Goal: Information Seeking & Learning: Learn about a topic

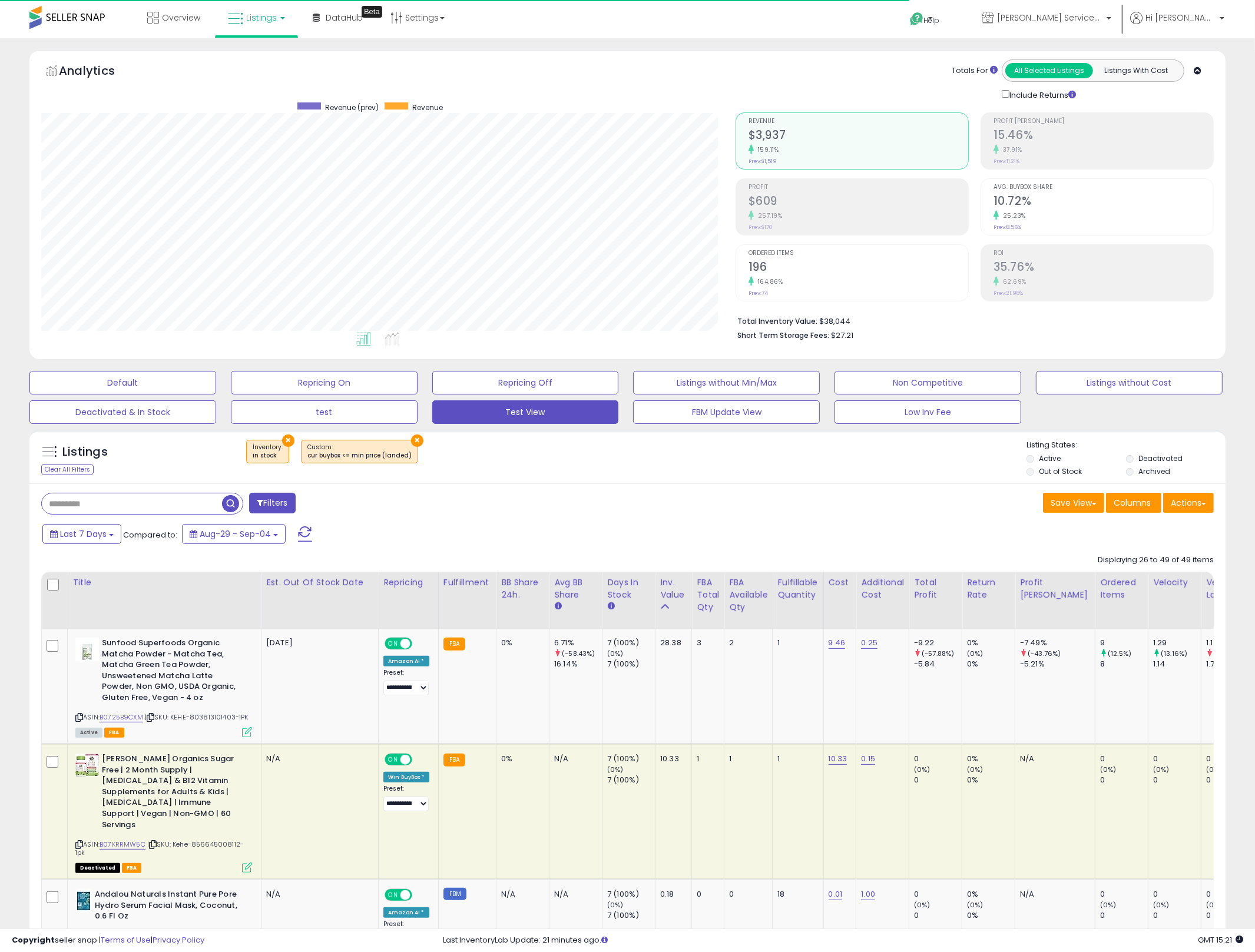
click at [289, 439] on button "×" at bounding box center [289, 441] width 13 height 13
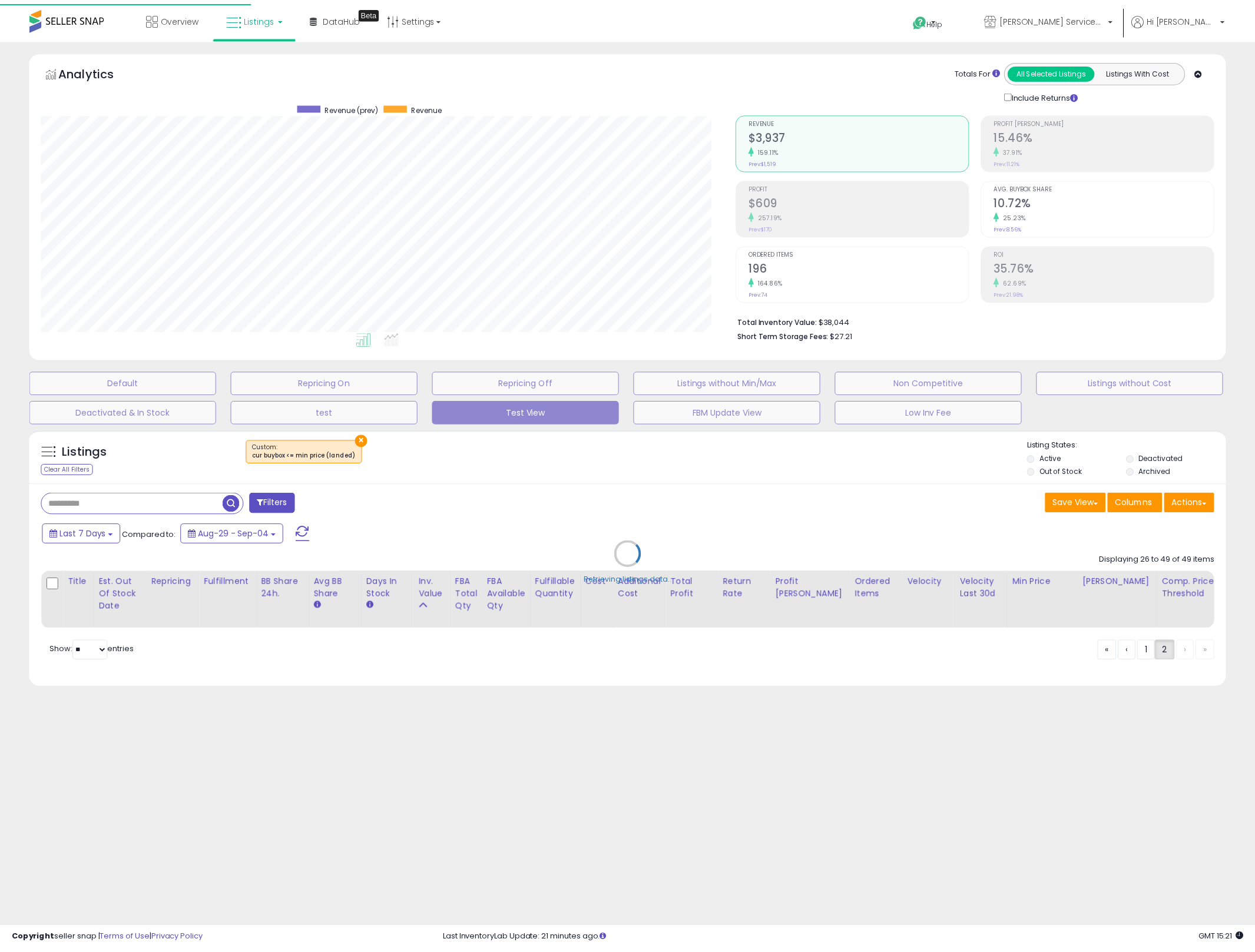
scroll to position [241, 701]
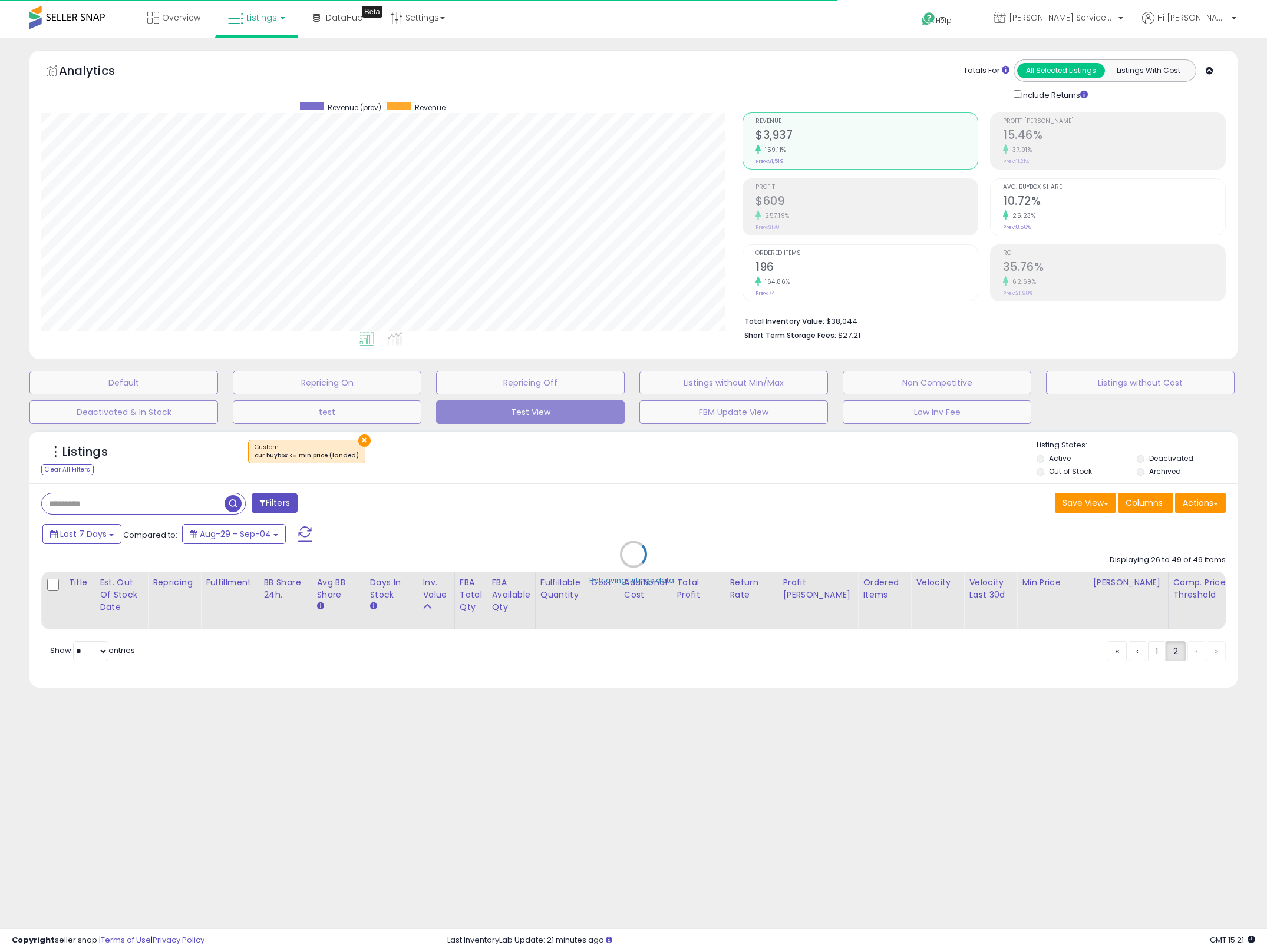
click at [357, 443] on div "Retrieving listings data.." at bounding box center [634, 564] width 1226 height 279
click at [359, 440] on div "Retrieving listings data.." at bounding box center [634, 564] width 1226 height 279
click at [356, 437] on div "Retrieving listings data.." at bounding box center [634, 564] width 1226 height 279
click at [363, 437] on div "Retrieving listings data.." at bounding box center [634, 564] width 1226 height 279
click at [360, 444] on div "Retrieving listings data.." at bounding box center [634, 564] width 1226 height 279
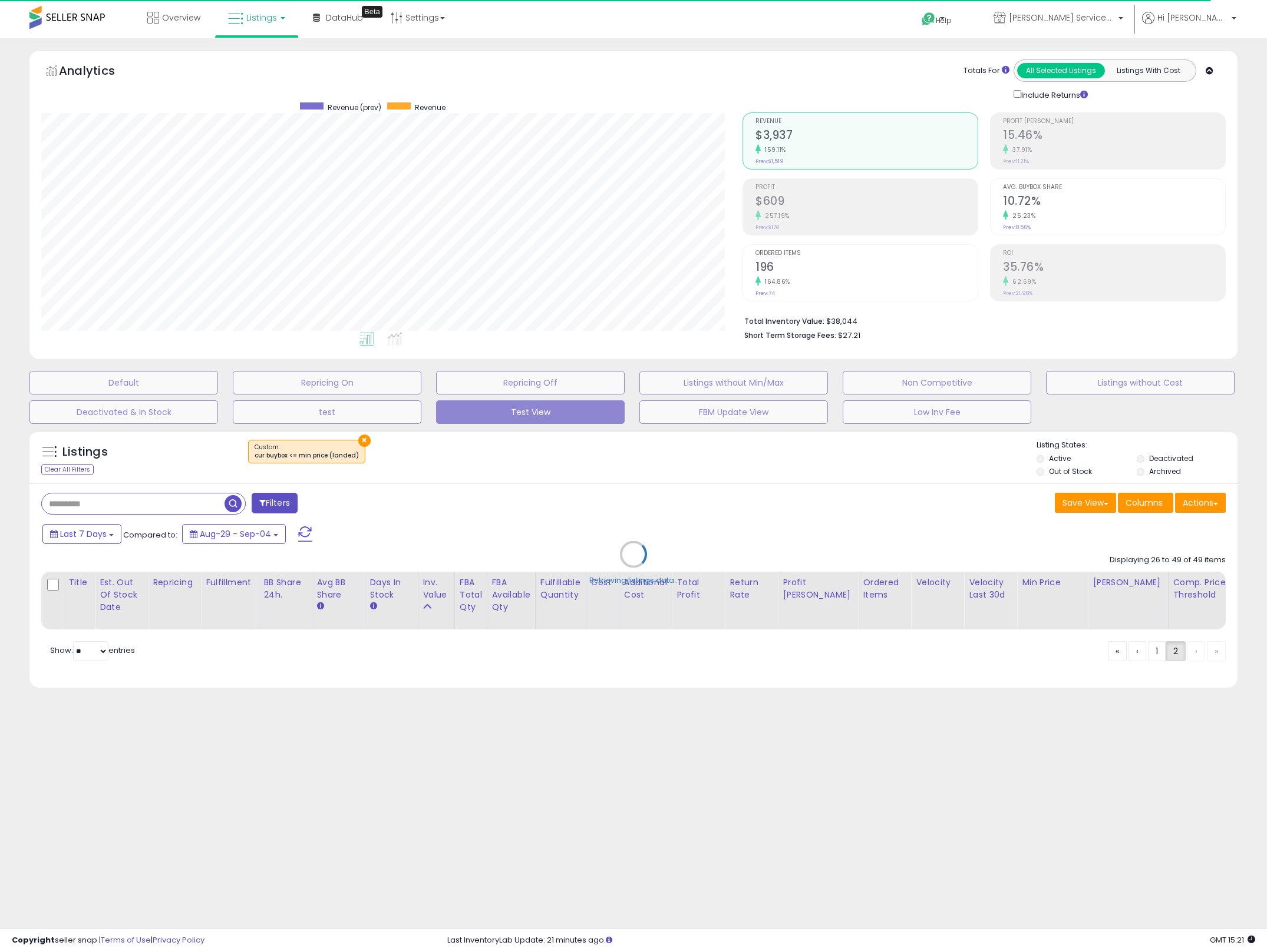
click at [360, 444] on div "Retrieving listings data.." at bounding box center [634, 564] width 1226 height 279
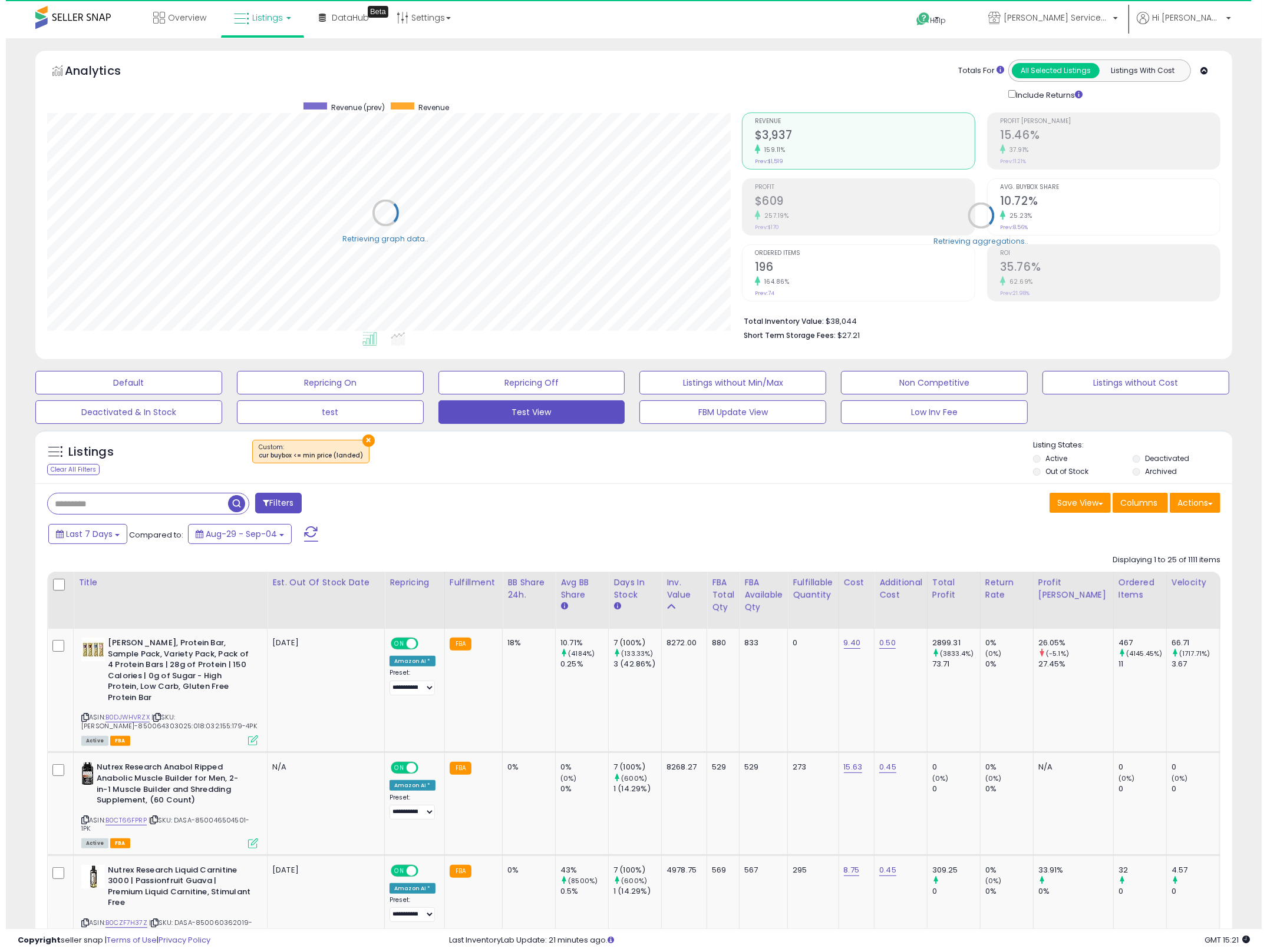
scroll to position [588666, 588512]
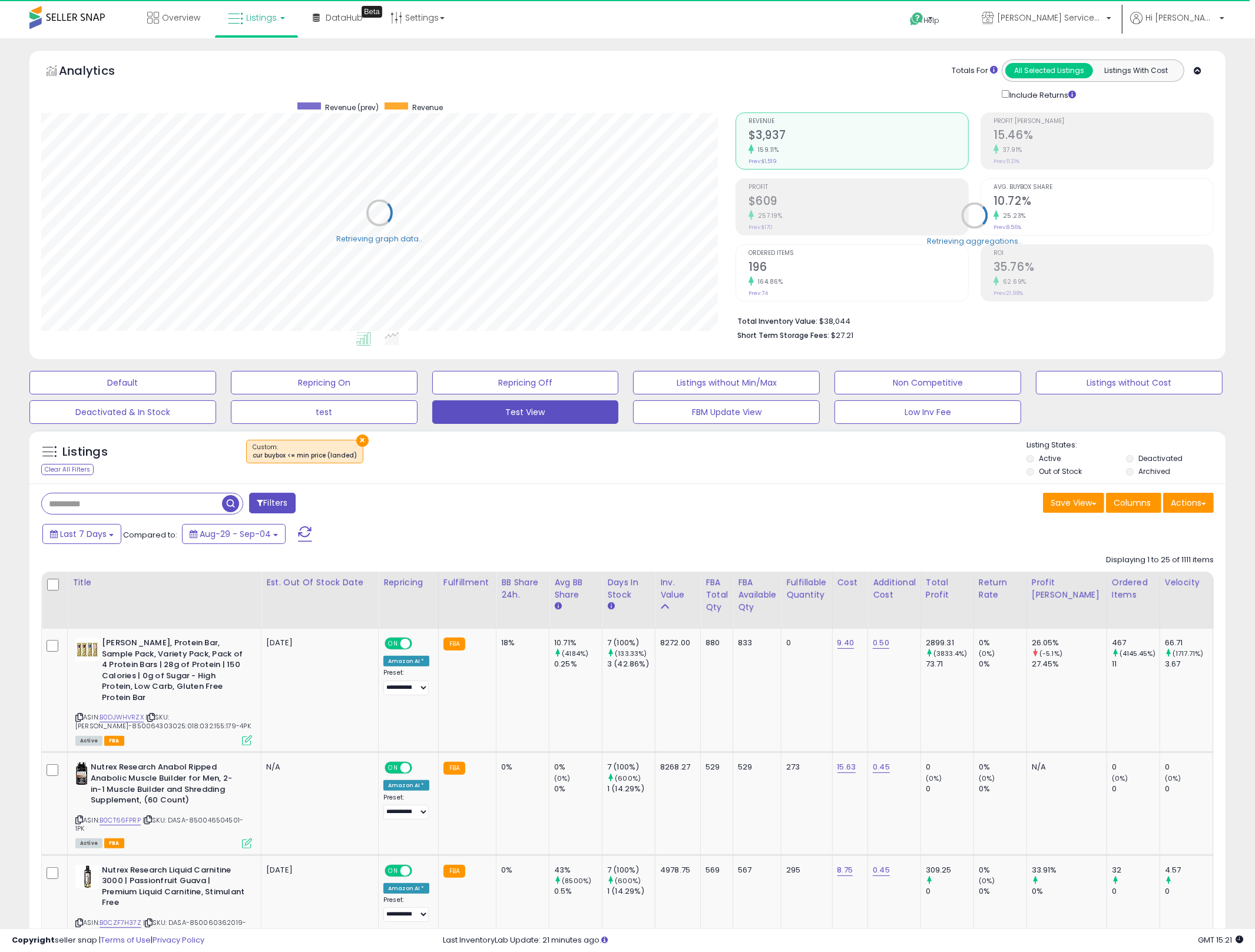
click at [357, 441] on button "×" at bounding box center [363, 441] width 13 height 13
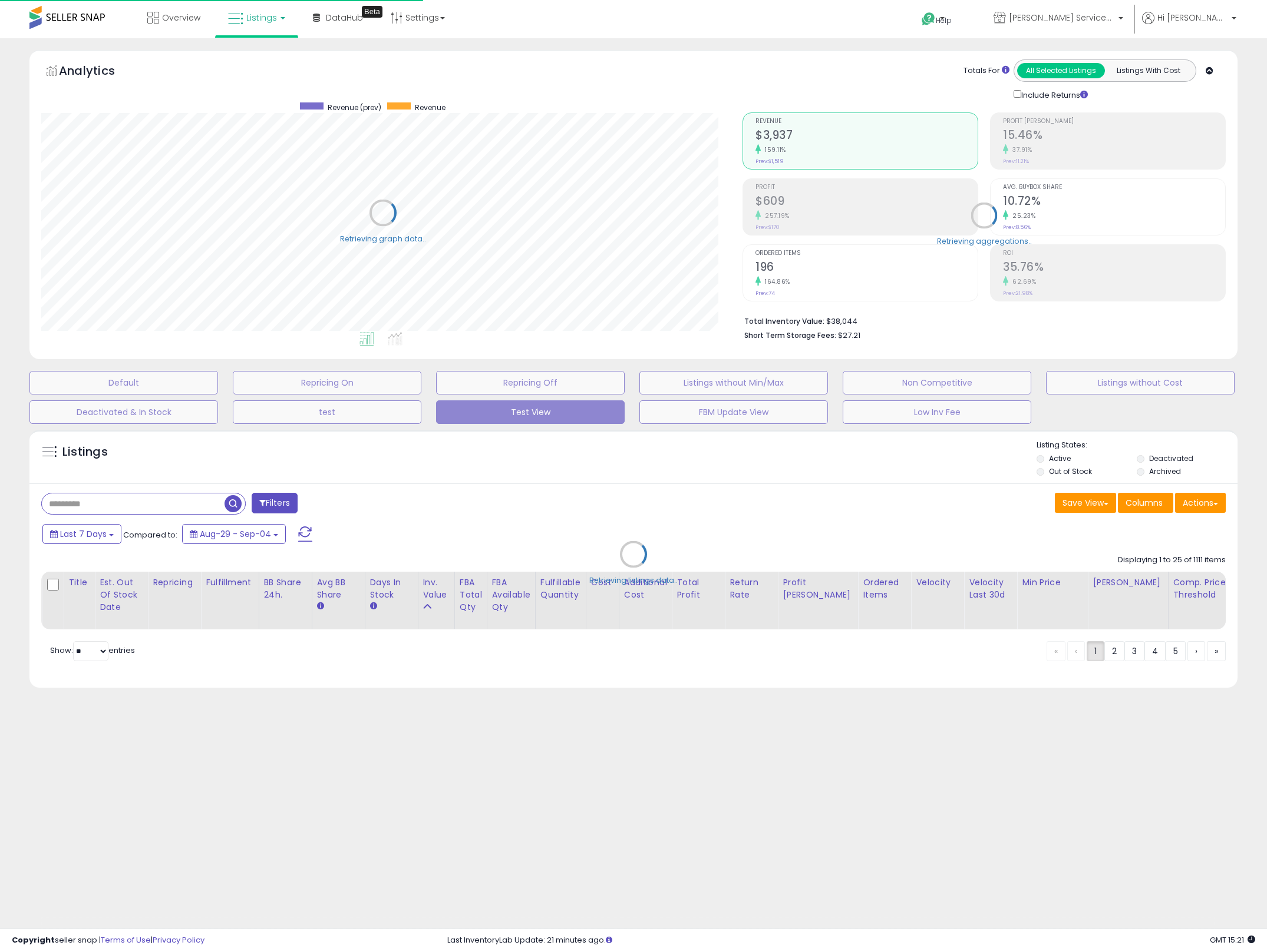
scroll to position [241, 701]
click at [158, 504] on div "Retrieving listings data.." at bounding box center [634, 564] width 1226 height 279
click at [160, 507] on div "Retrieving listings data.." at bounding box center [634, 564] width 1226 height 279
click at [159, 507] on div "Retrieving listings data.." at bounding box center [634, 564] width 1226 height 279
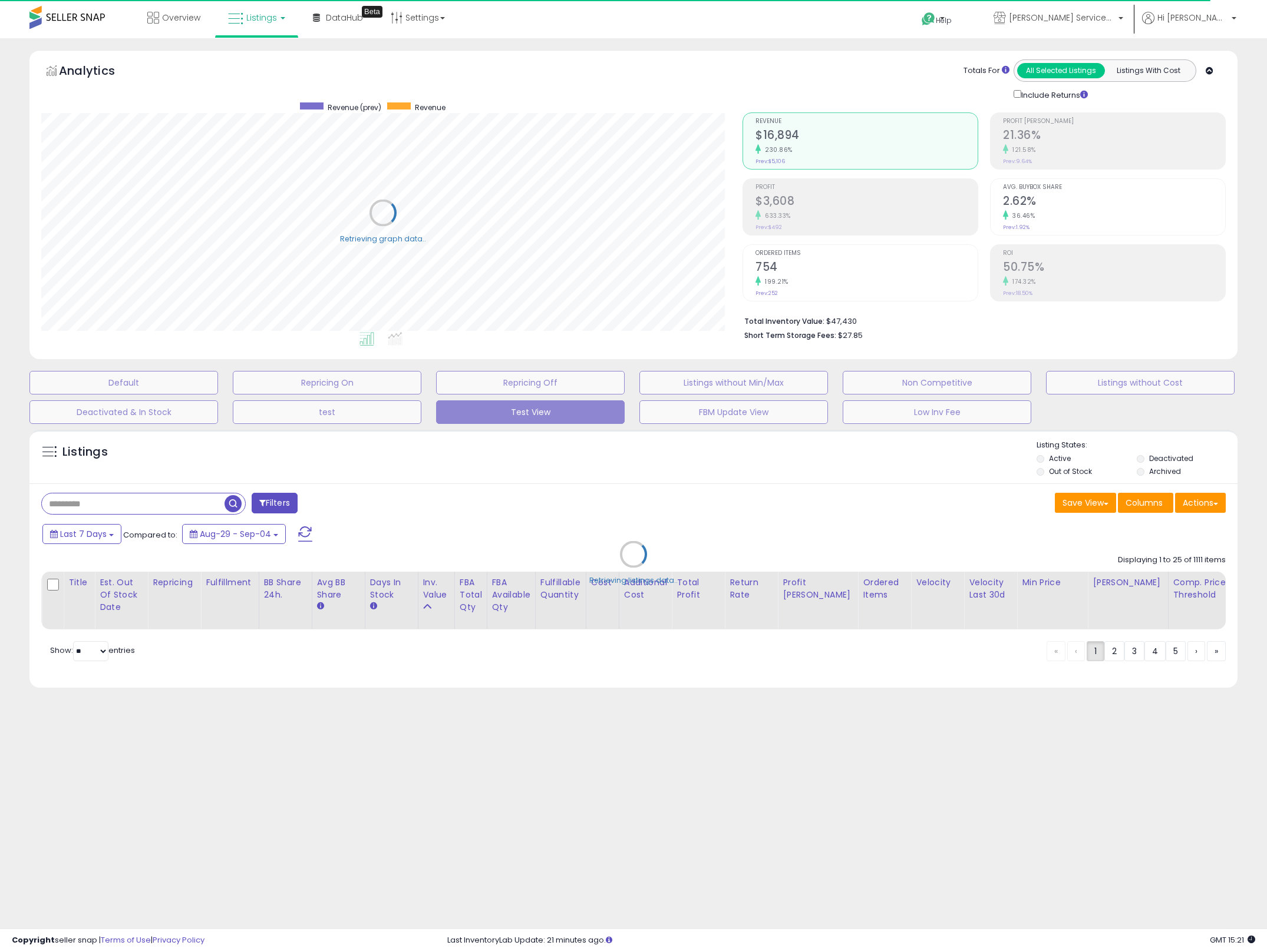
click at [119, 497] on div "Retrieving listings data.." at bounding box center [634, 564] width 1226 height 279
click at [128, 505] on div "Retrieving listings data.." at bounding box center [634, 564] width 1226 height 279
click at [130, 504] on div "Retrieving listings data.." at bounding box center [634, 564] width 1226 height 279
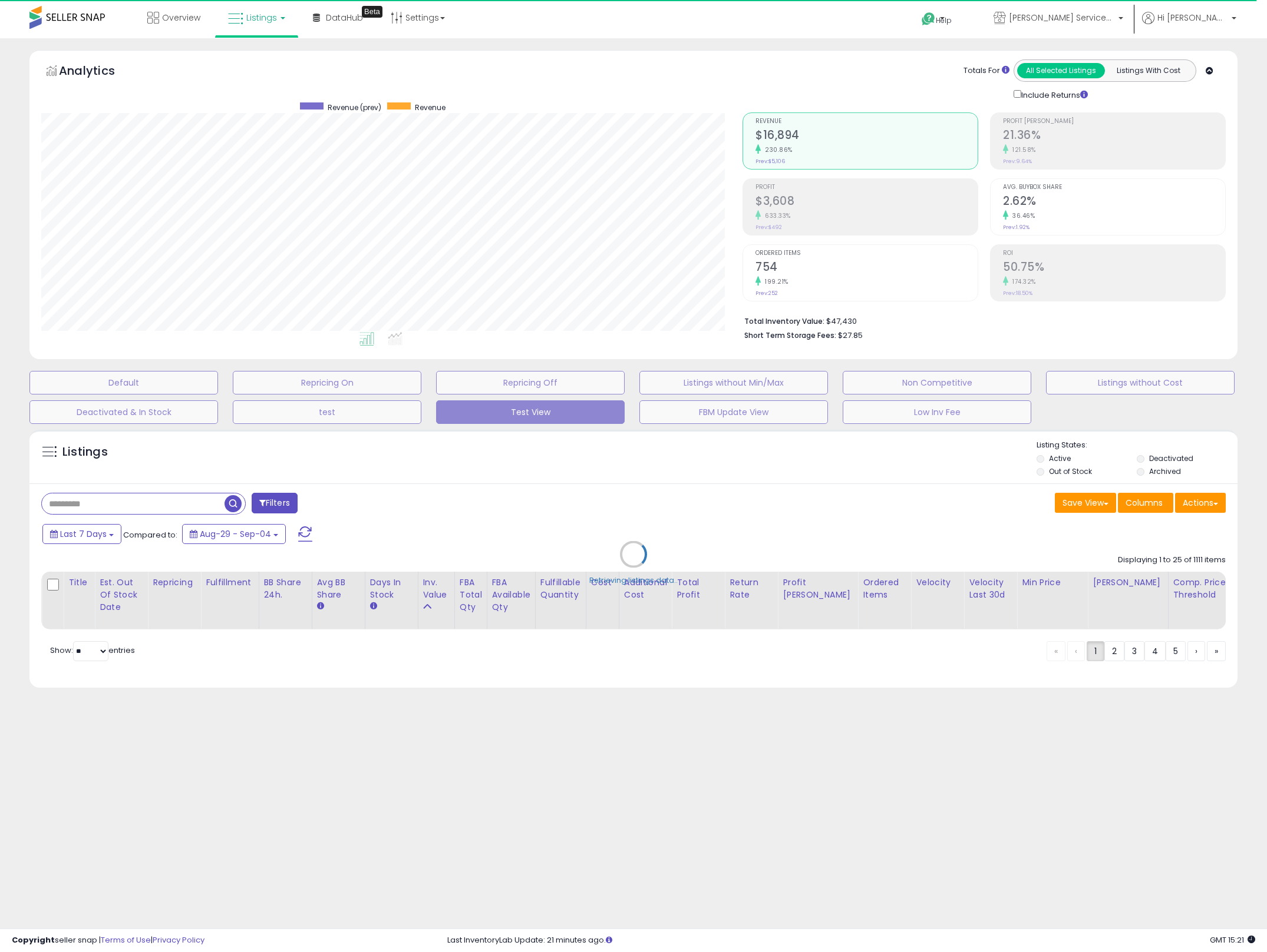
click at [130, 504] on div "Retrieving listings data.." at bounding box center [634, 564] width 1226 height 279
click at [137, 504] on div "Retrieving listings data.." at bounding box center [634, 564] width 1226 height 279
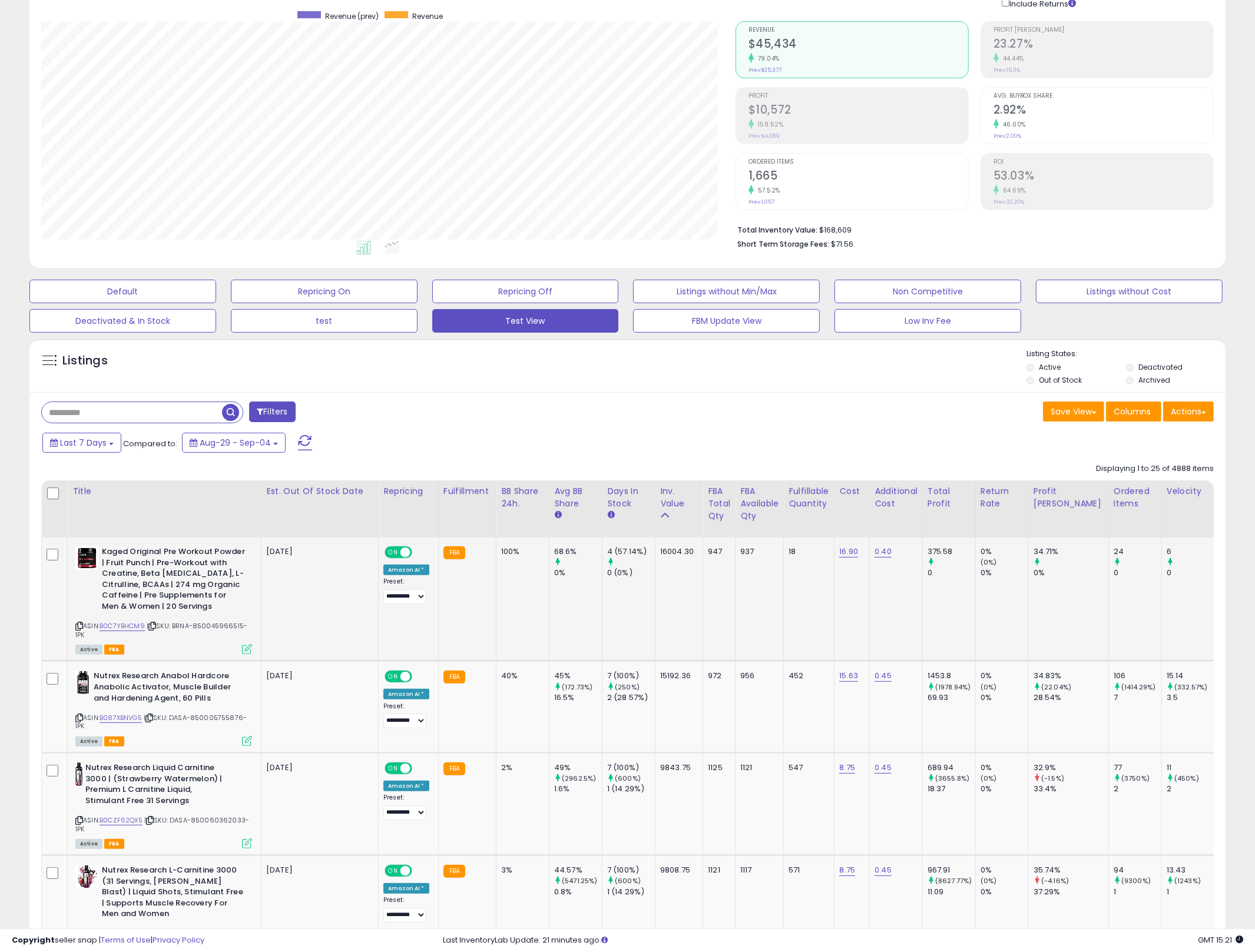
scroll to position [115, 0]
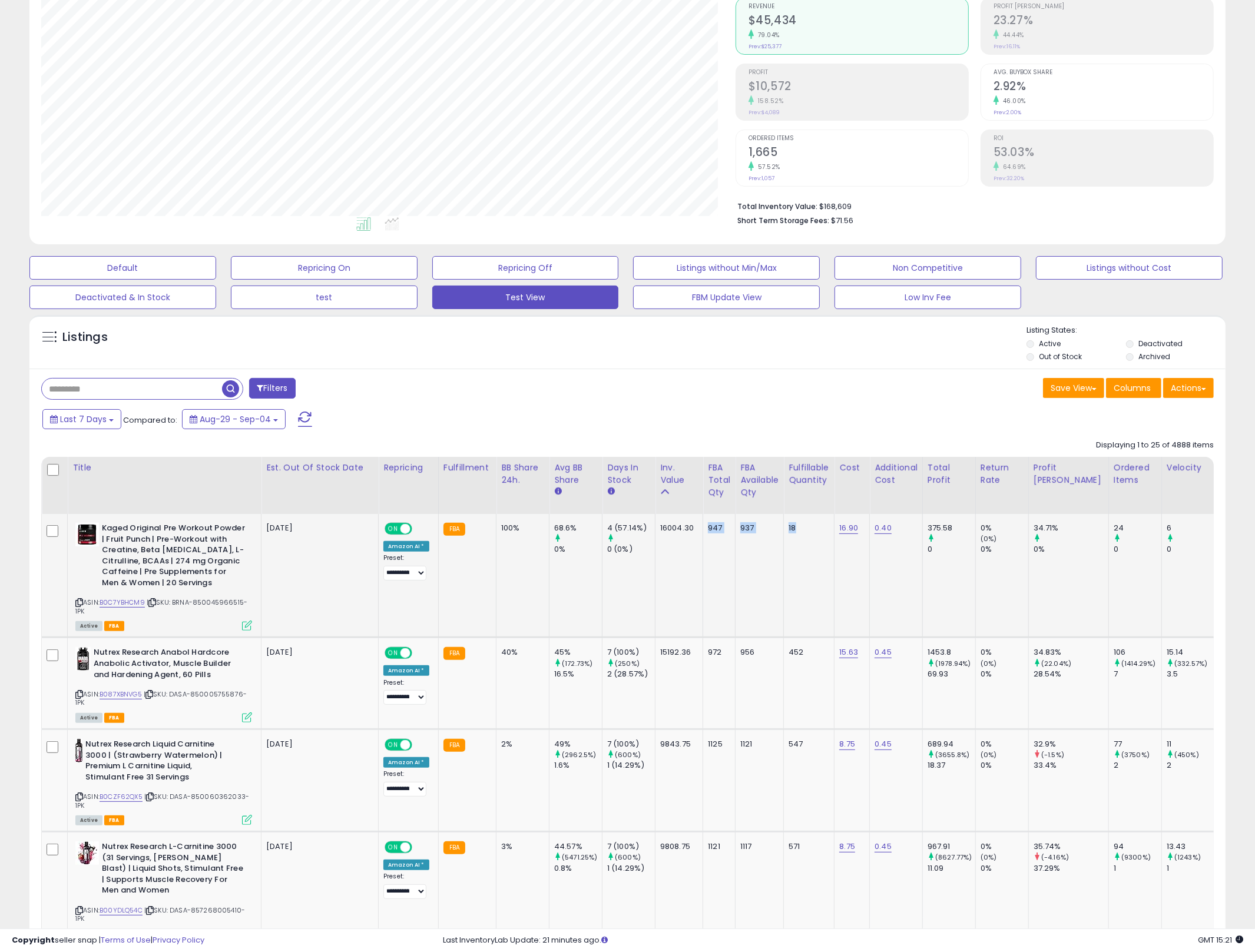
drag, startPoint x: 690, startPoint y: 531, endPoint x: 797, endPoint y: 545, distance: 107.9
click at [794, 545] on td "18" at bounding box center [809, 576] width 51 height 123
drag, startPoint x: 1135, startPoint y: 564, endPoint x: 496, endPoint y: 530, distance: 639.9
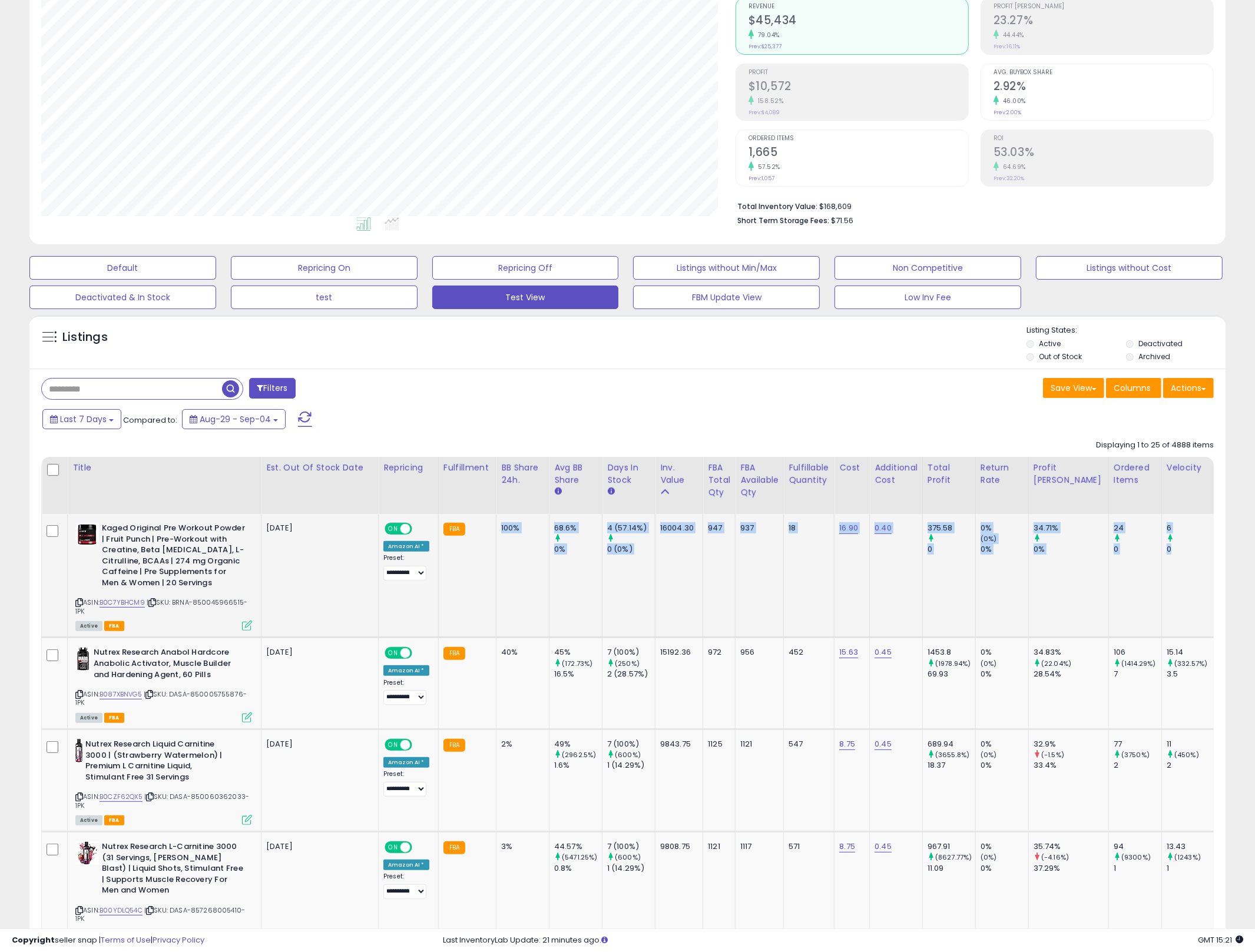
click at [497, 530] on td "100%" at bounding box center [523, 576] width 53 height 123
drag, startPoint x: 549, startPoint y: 588, endPoint x: 860, endPoint y: 589, distance: 311.0
click at [860, 583] on td "16.90" at bounding box center [852, 576] width 36 height 123
drag, startPoint x: 1058, startPoint y: 575, endPoint x: 501, endPoint y: 529, distance: 558.9
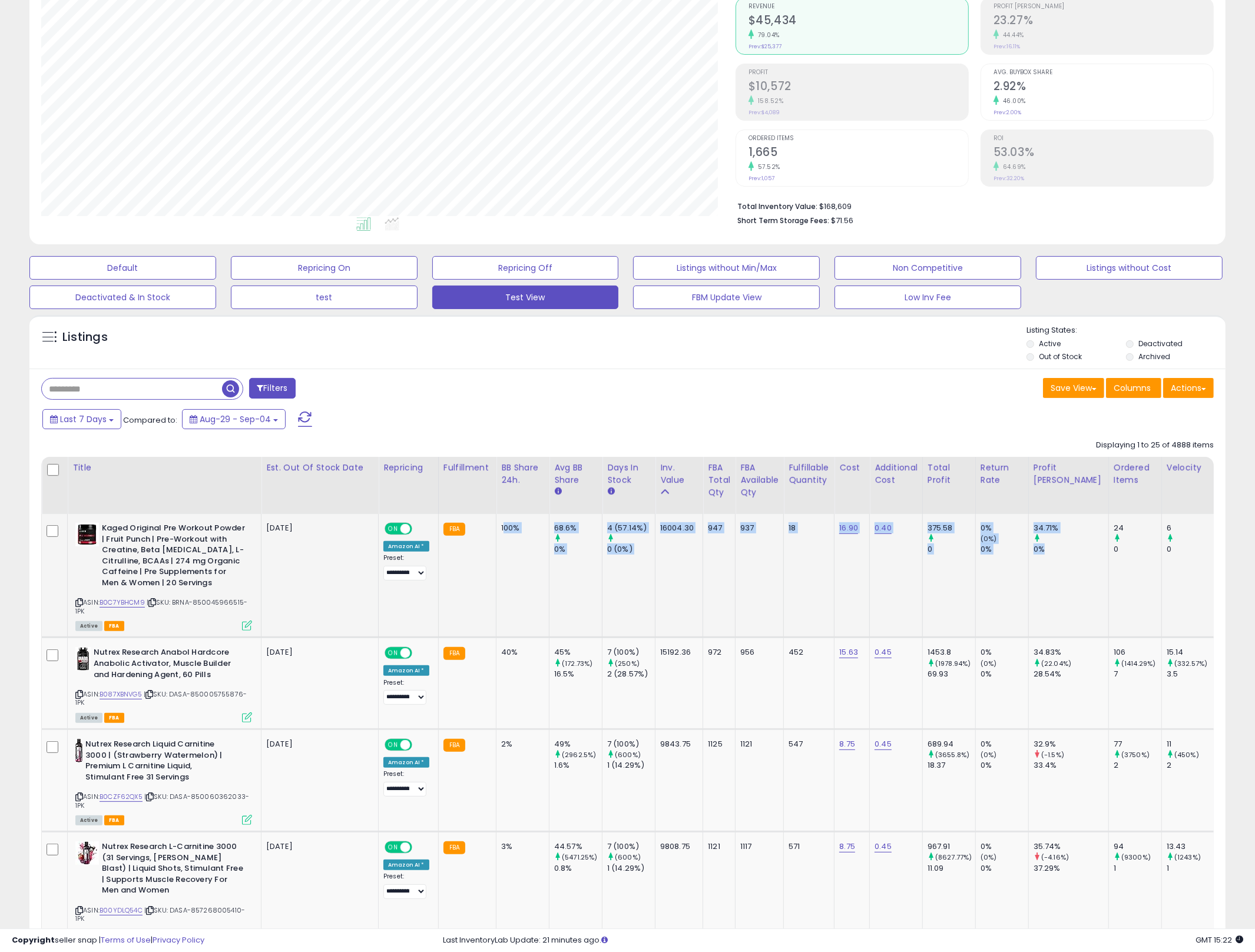
click at [501, 529] on div "100%" at bounding box center [521, 529] width 39 height 11
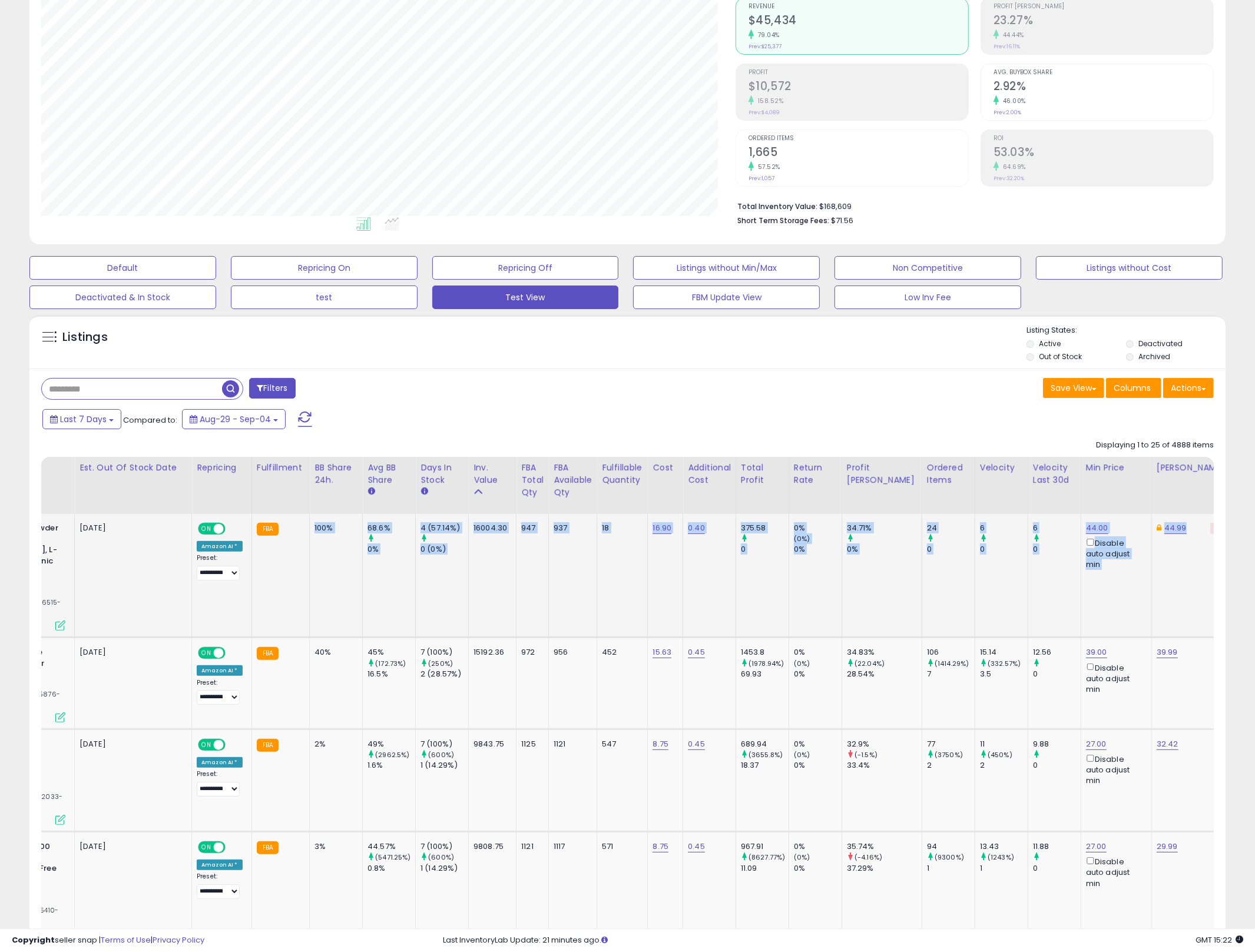
scroll to position [0, 236]
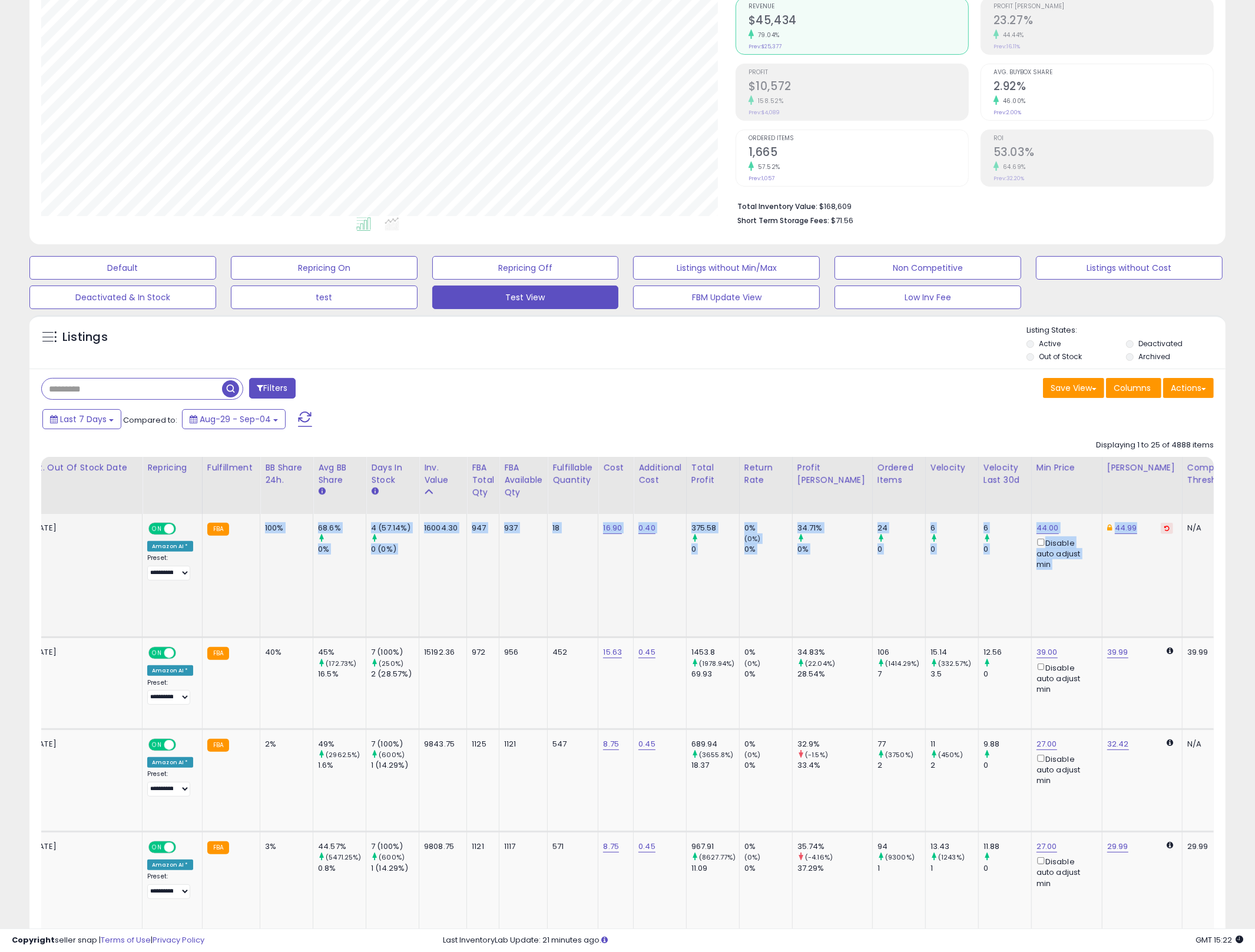
drag, startPoint x: 501, startPoint y: 529, endPoint x: 1085, endPoint y: 577, distance: 586.0
click at [1080, 580] on tr "Kaged Original Pre Workout Powder | Fruit Punch | Pre-Workout with Creatine, Be…" at bounding box center [1088, 576] width 2566 height 123
click at [1102, 579] on td "44.99" at bounding box center [1142, 576] width 80 height 123
click at [1102, 573] on td "44.99" at bounding box center [1142, 576] width 80 height 123
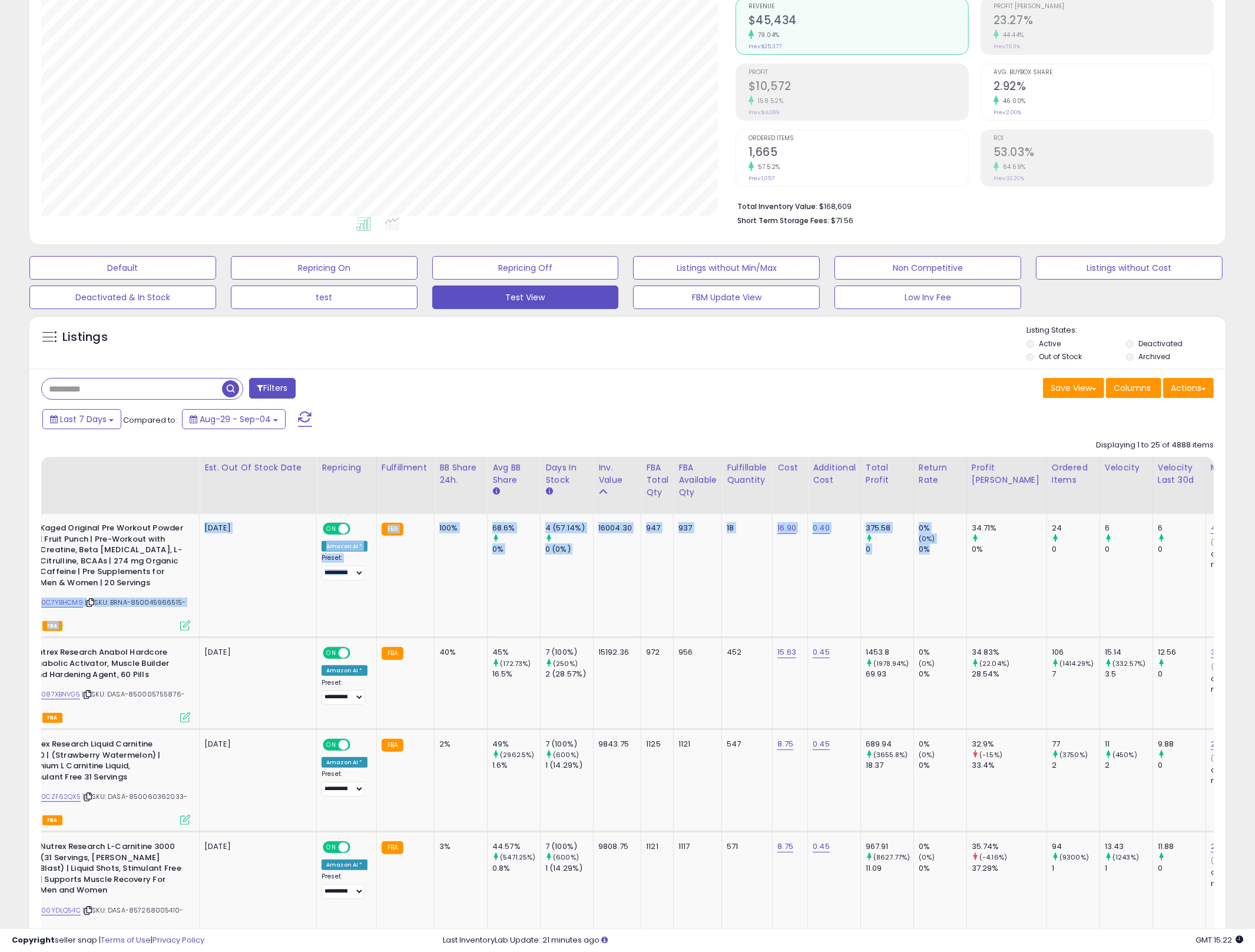
scroll to position [0, 0]
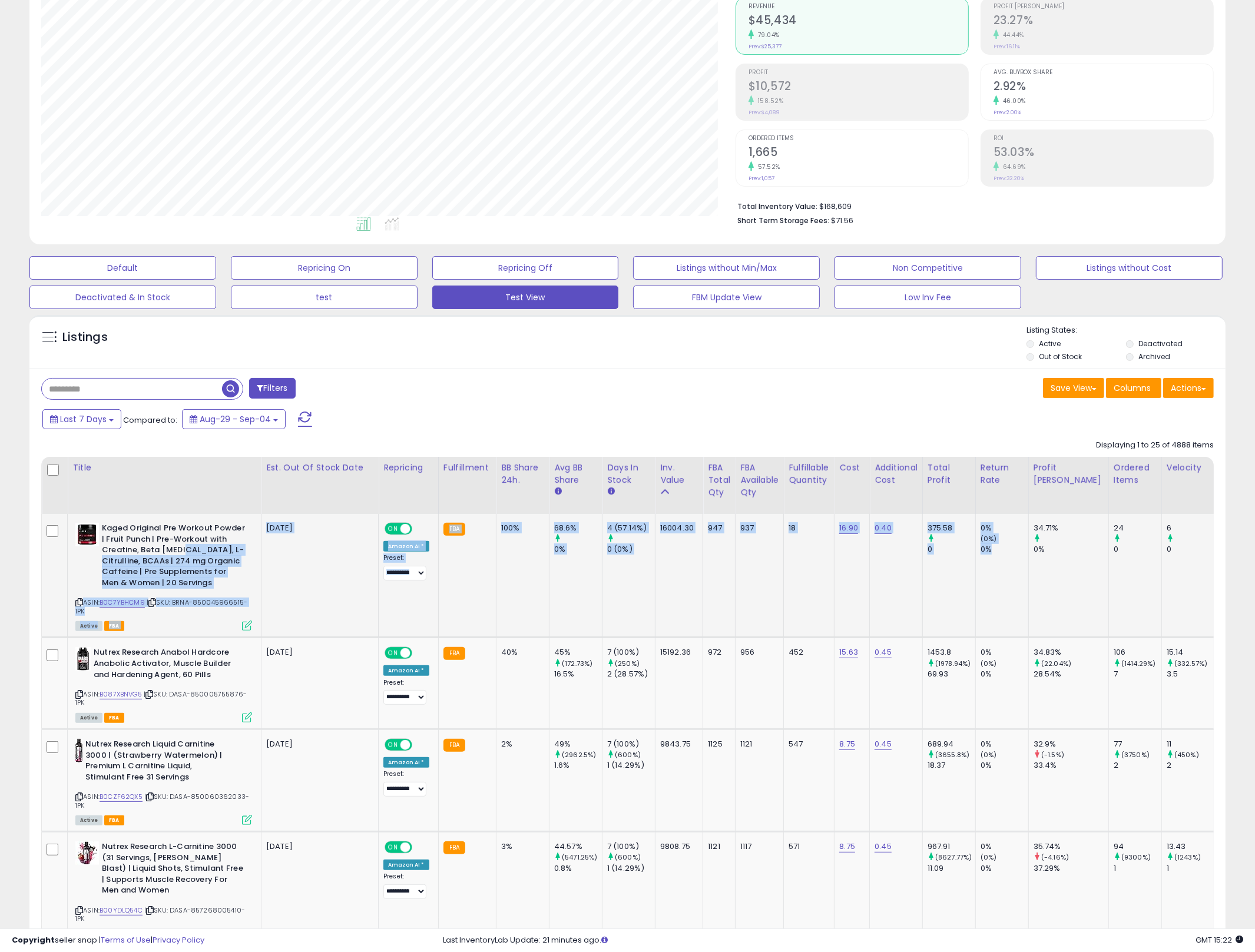
drag, startPoint x: 667, startPoint y: 585, endPoint x: 176, endPoint y: 551, distance: 492.2
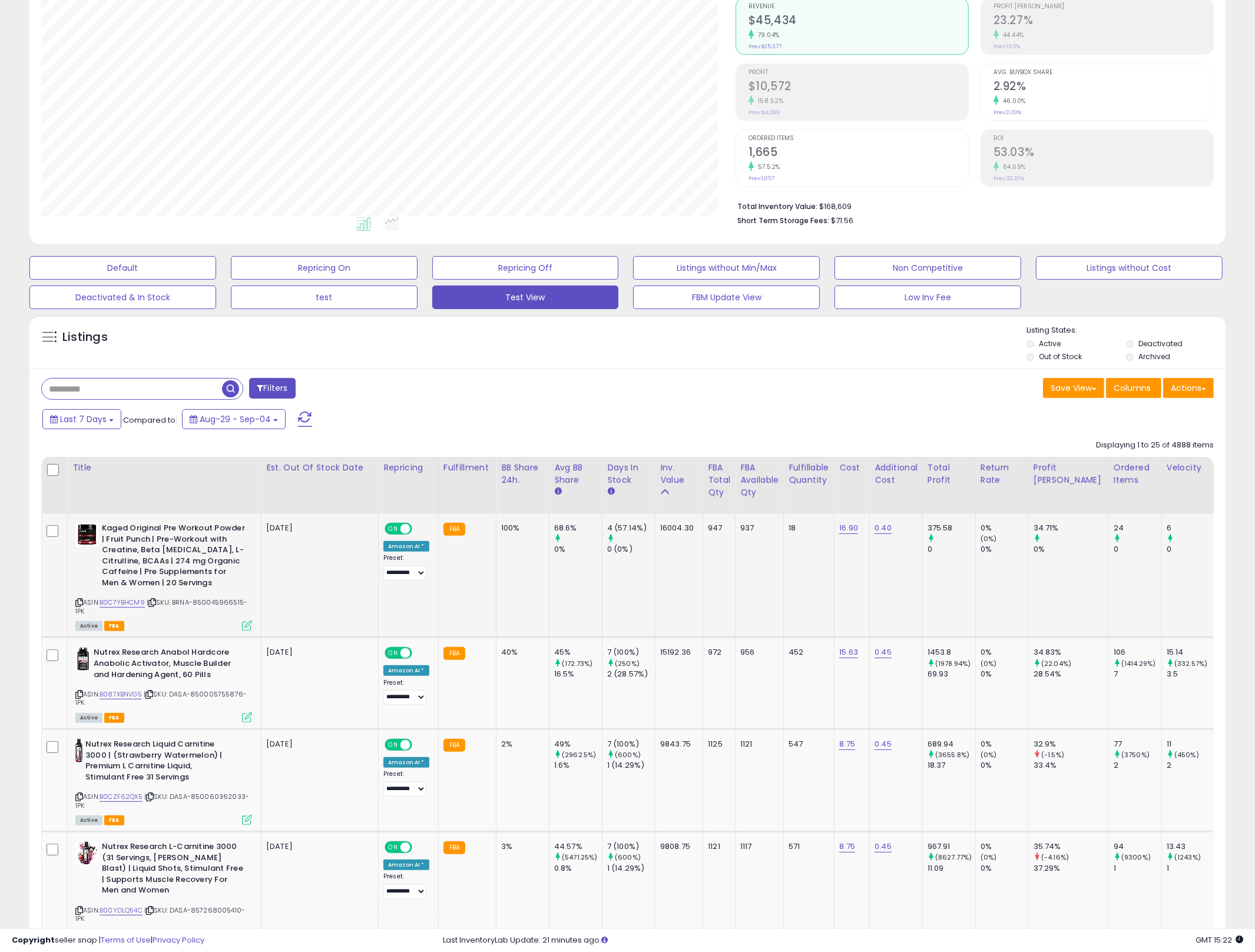
click at [176, 551] on b "Kaged Original Pre Workout Powder | Fruit Punch | Pre-Workout with Creatine, Be…" at bounding box center [173, 557] width 143 height 68
